Goal: Find specific page/section: Find specific page/section

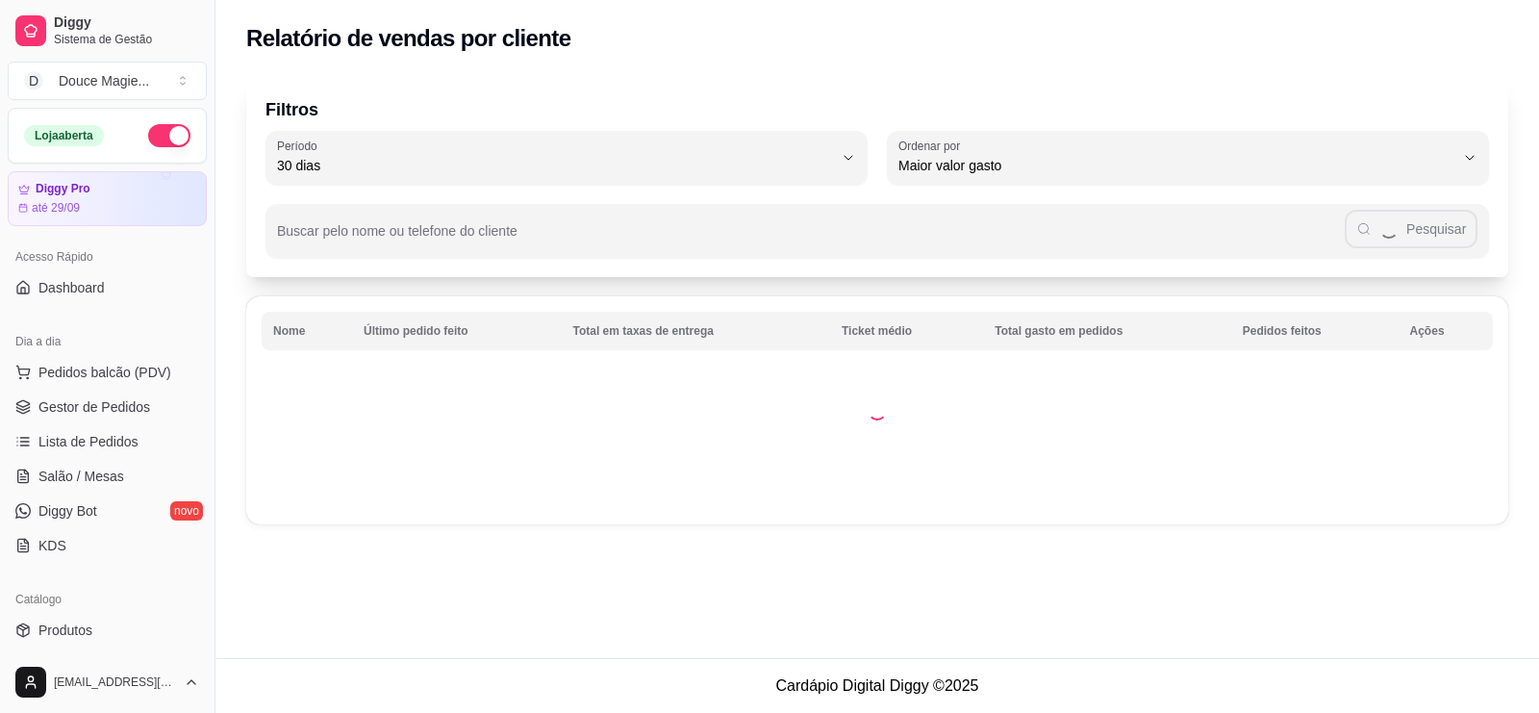
select select "30"
select select "HIGHEST_TOTAL_SPENT_WITH_ORDERS"
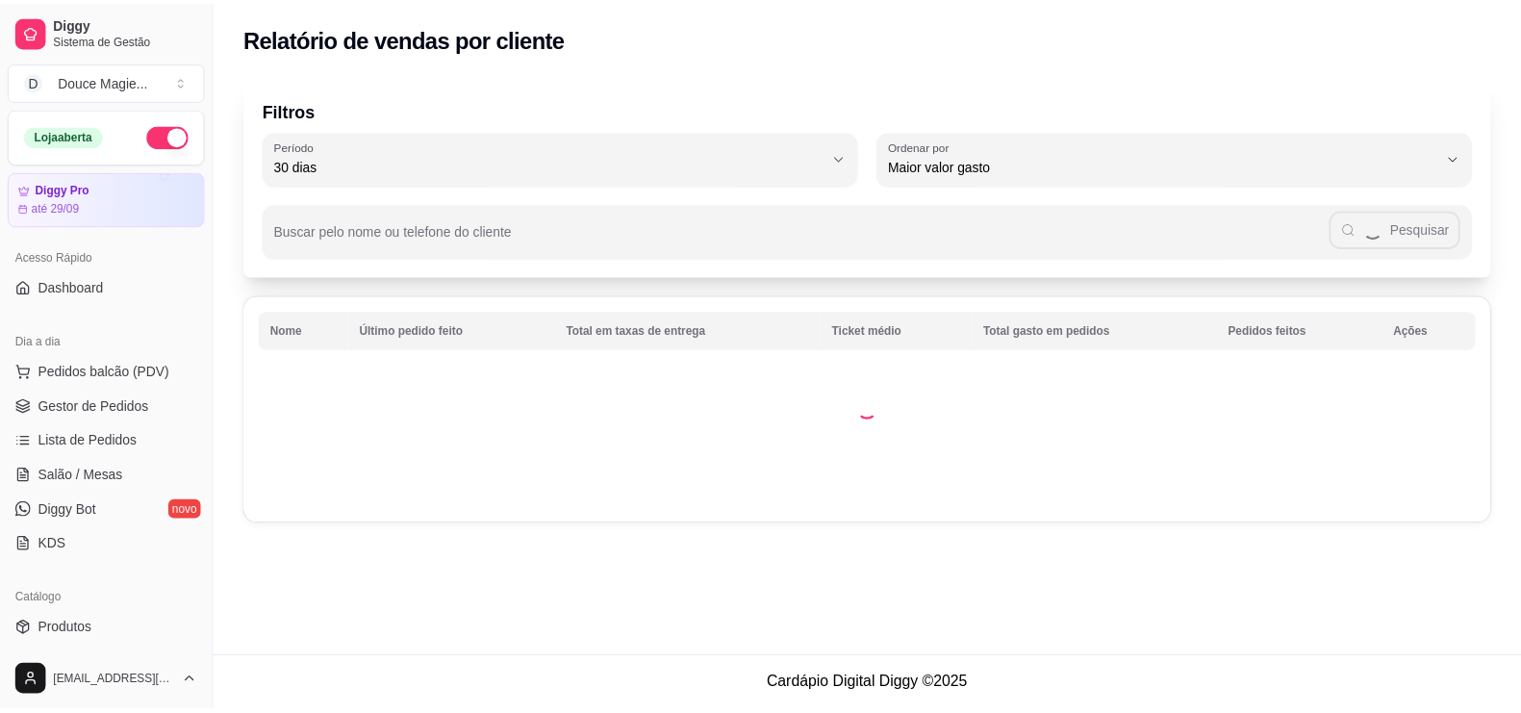
scroll to position [240, 0]
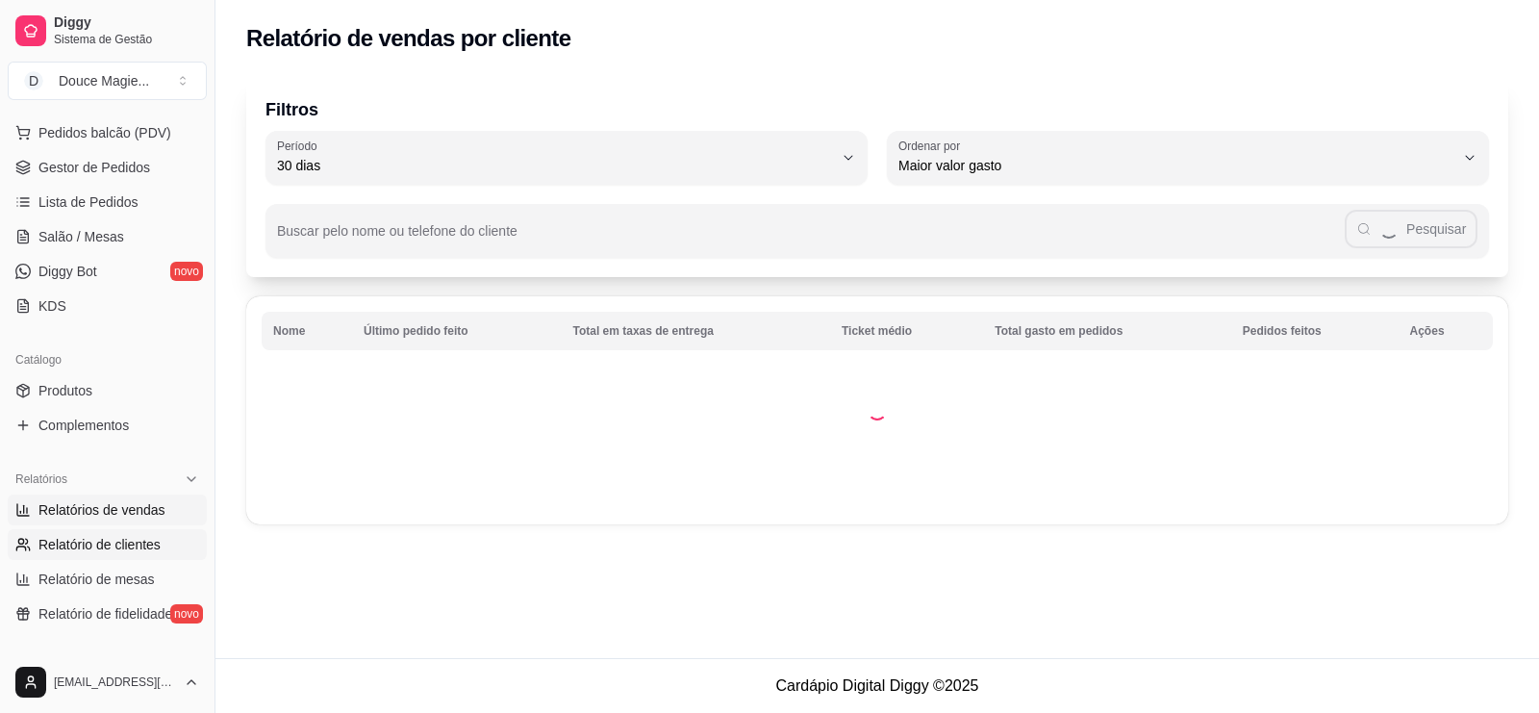
click at [88, 501] on span "Relatórios de vendas" at bounding box center [101, 509] width 127 height 19
select select "ALL"
select select "0"
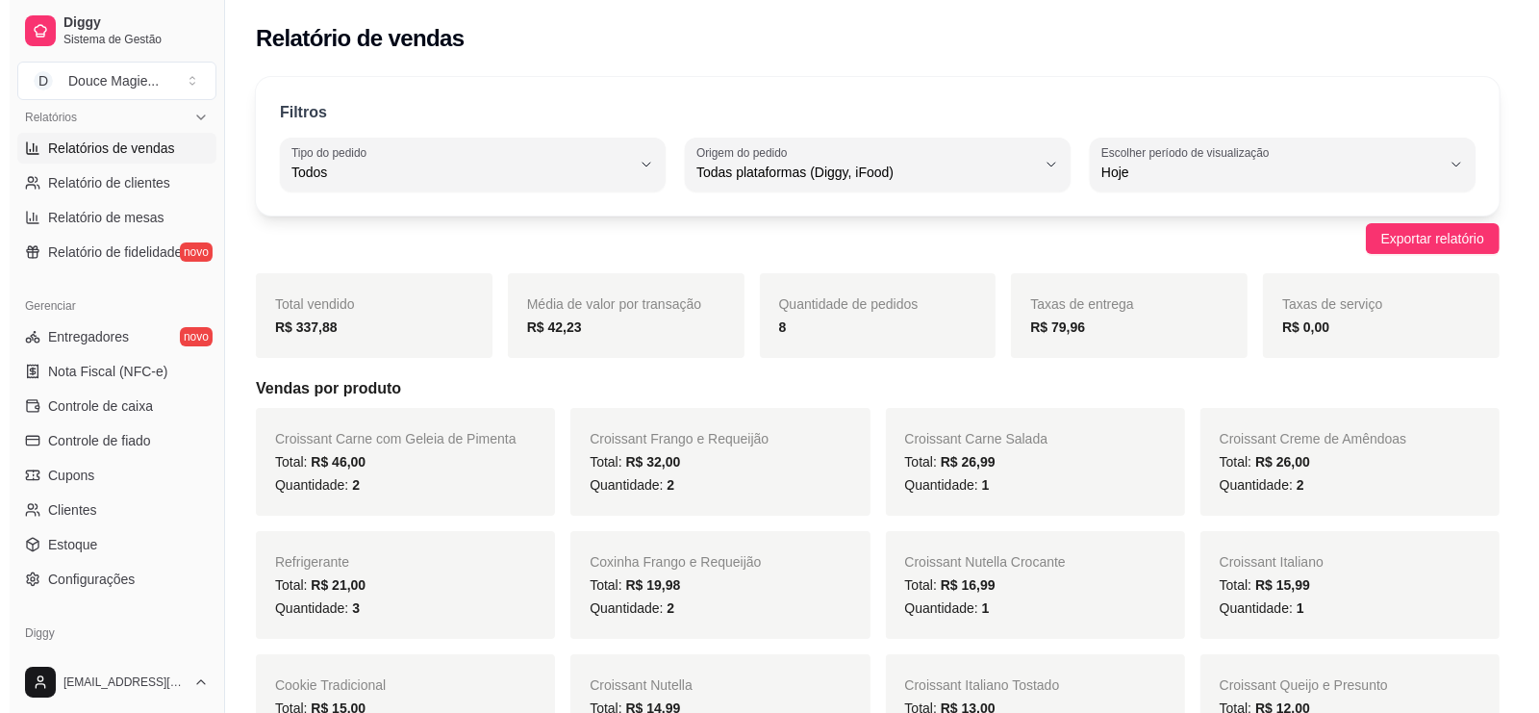
scroll to position [240, 0]
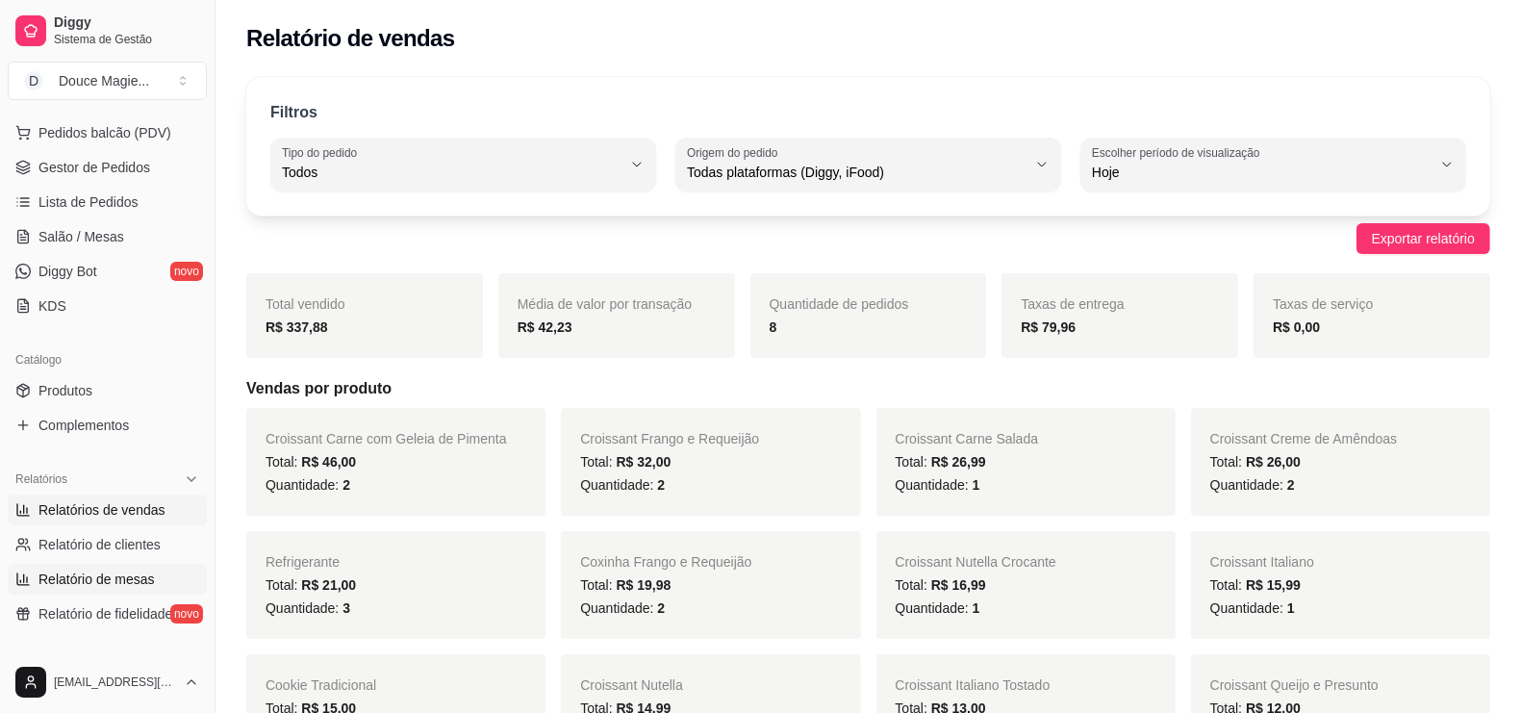
click at [120, 580] on span "Relatório de mesas" at bounding box center [96, 578] width 116 height 19
select select "TOTAL_OF_ORDERS"
select select "7"
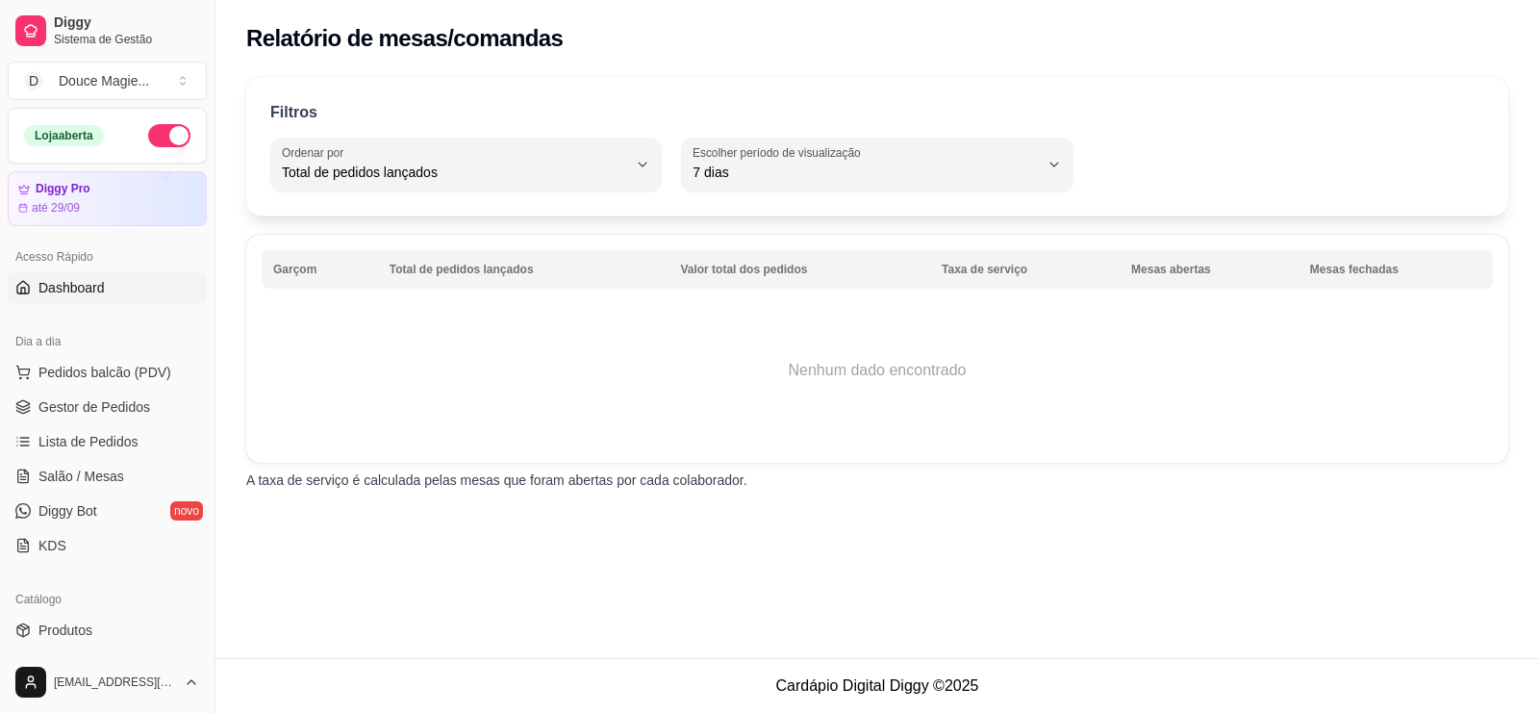
click at [94, 290] on span "Dashboard" at bounding box center [71, 287] width 66 height 19
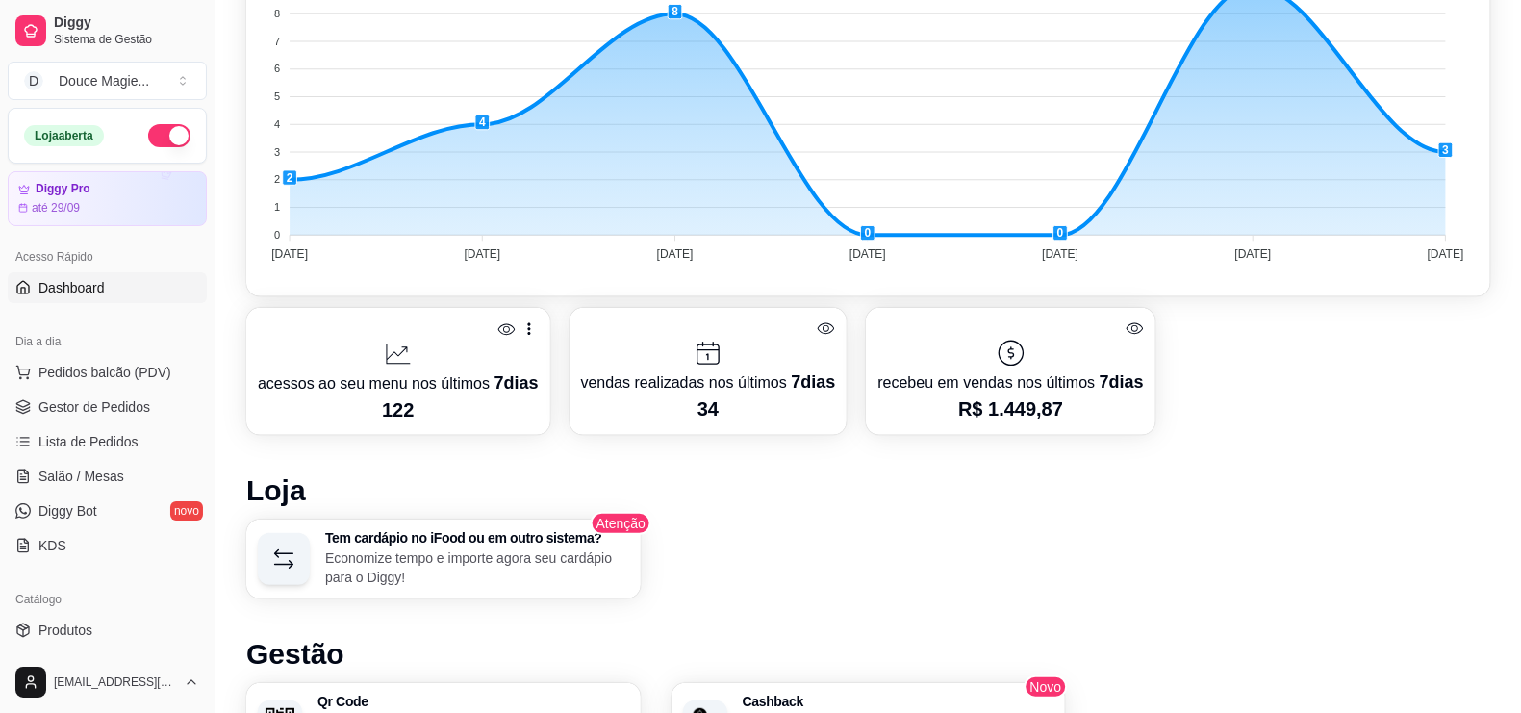
scroll to position [987, 0]
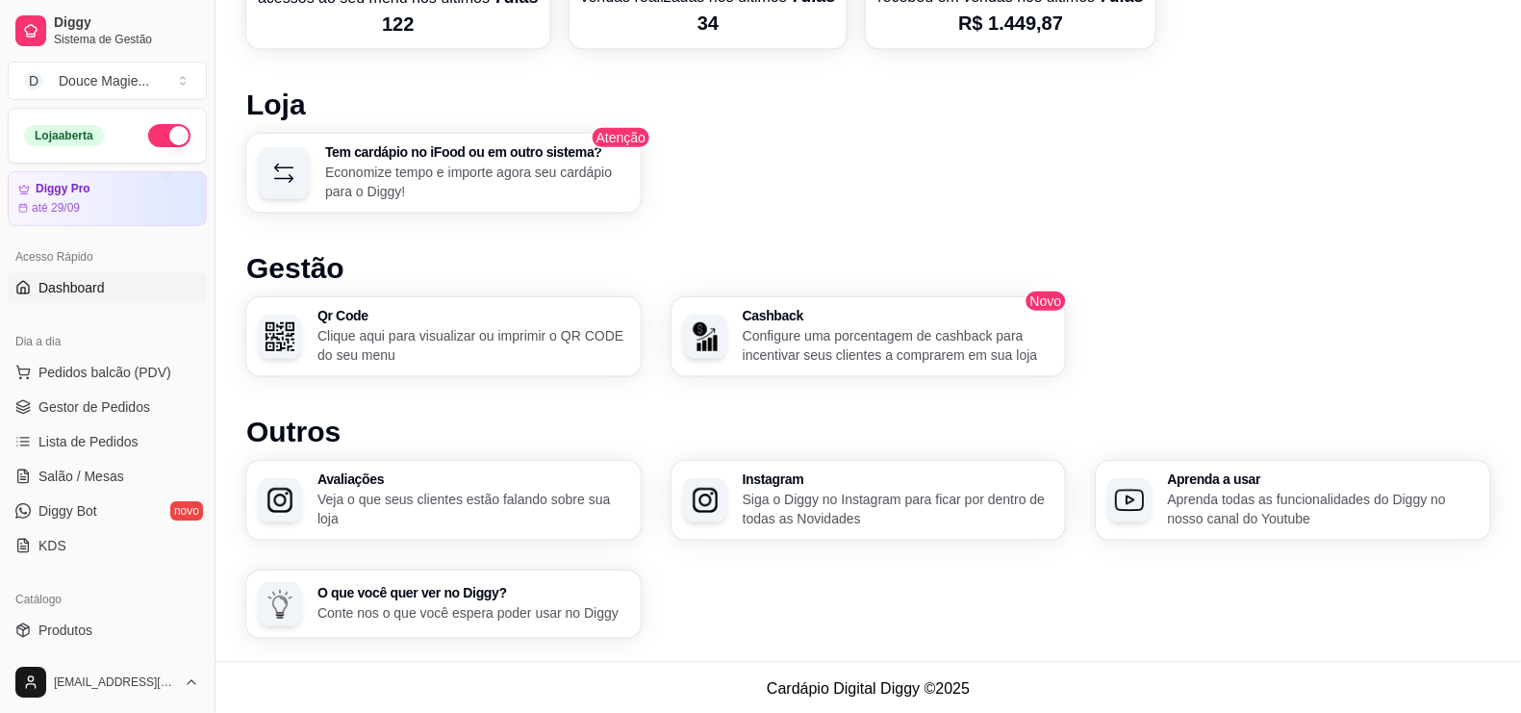
click at [680, 367] on div "Desempenho Últimos 7 dias Número de pedidos Você está vendo os pedidos recebido…" at bounding box center [868, 39] width 1244 height 1198
